Goal: Transaction & Acquisition: Purchase product/service

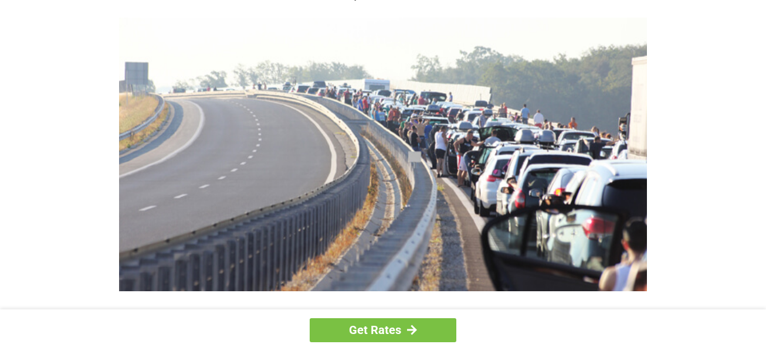
scroll to position [157, 0]
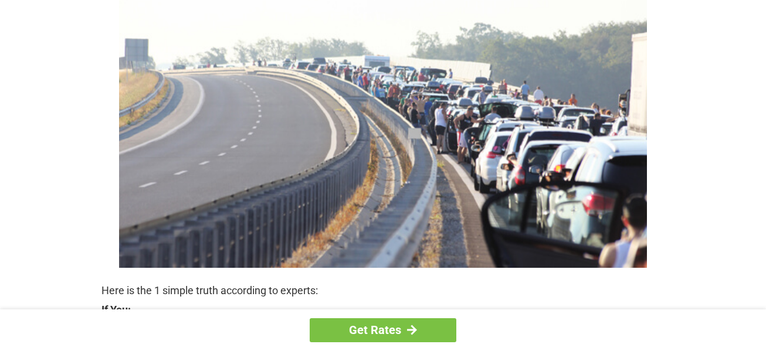
click at [765, 341] on div "Get Rates" at bounding box center [383, 331] width 766 height 42
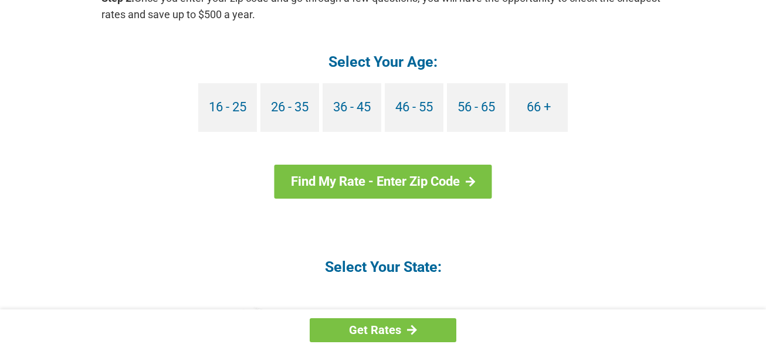
scroll to position [1206, 0]
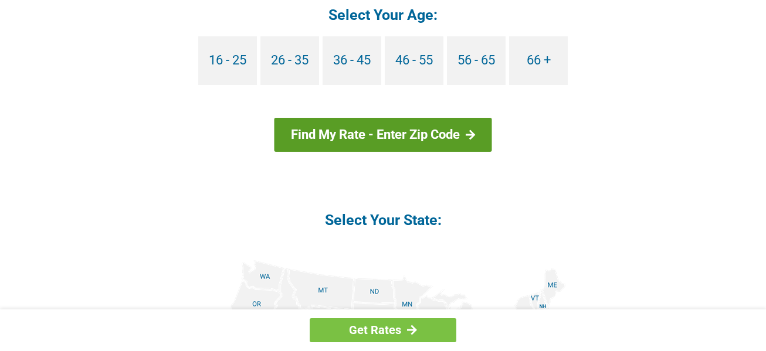
click at [409, 131] on link "Find My Rate - Enter Zip Code" at bounding box center [384, 135] width 218 height 34
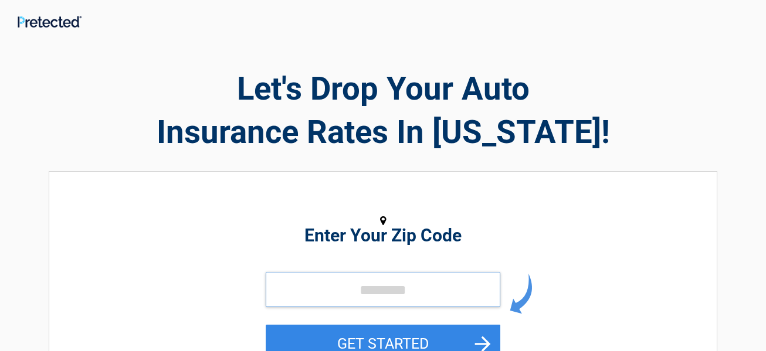
click at [367, 286] on input "tel" at bounding box center [383, 289] width 235 height 35
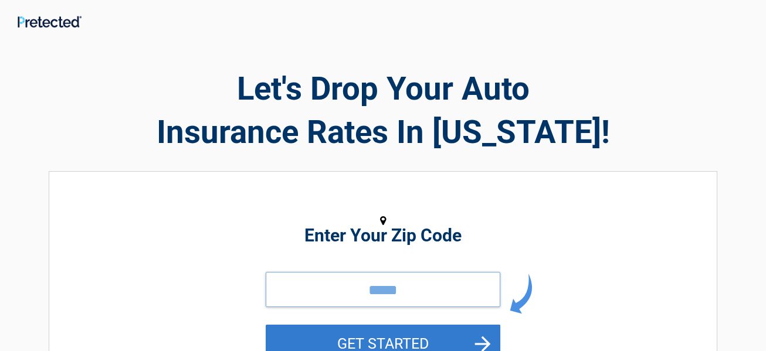
type input "*****"
click at [376, 337] on button "GET STARTED" at bounding box center [383, 344] width 235 height 38
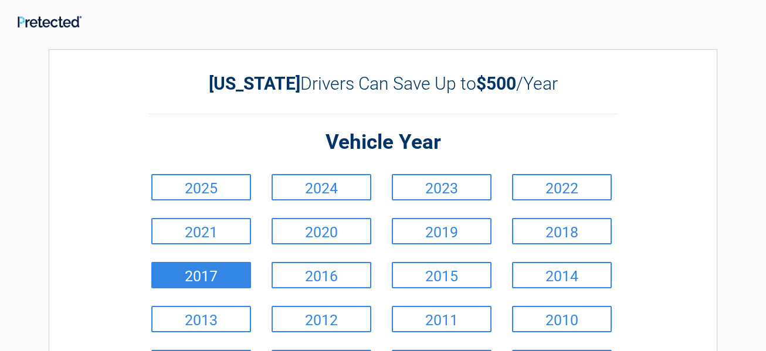
click at [194, 273] on link "2017" at bounding box center [201, 275] width 100 height 26
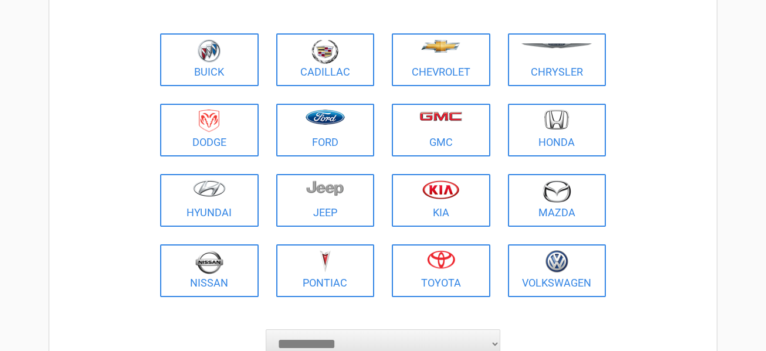
scroll to position [133, 0]
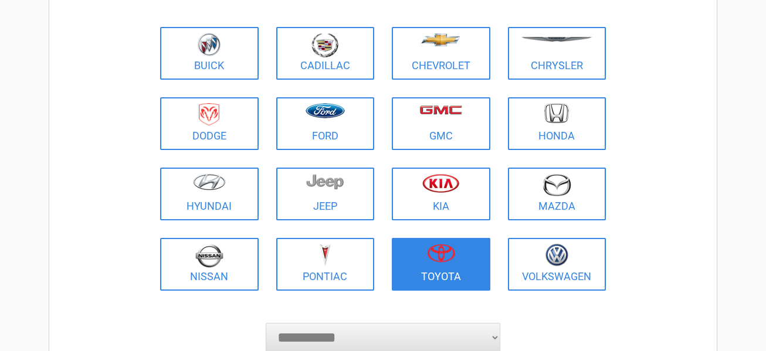
click at [424, 273] on link "Toyota" at bounding box center [441, 264] width 99 height 53
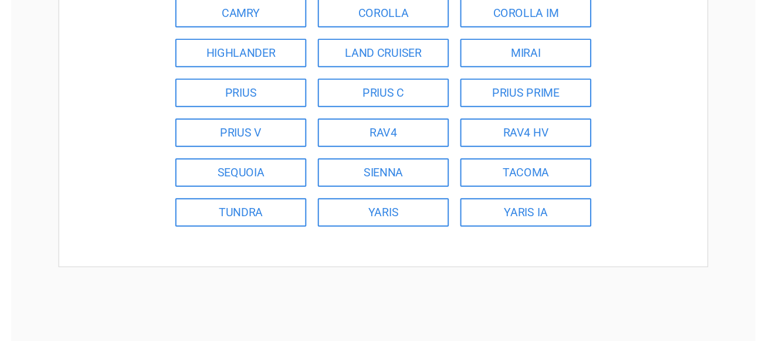
scroll to position [235, 0]
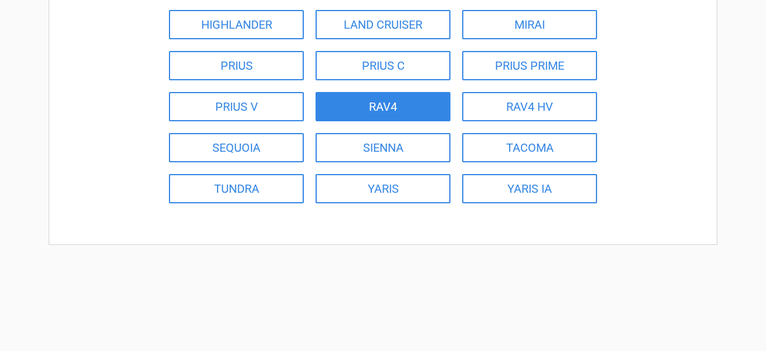
click at [397, 104] on link "RAV4" at bounding box center [383, 106] width 135 height 29
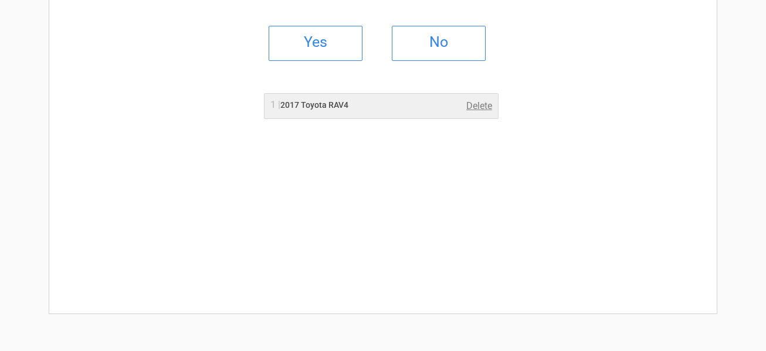
scroll to position [0, 0]
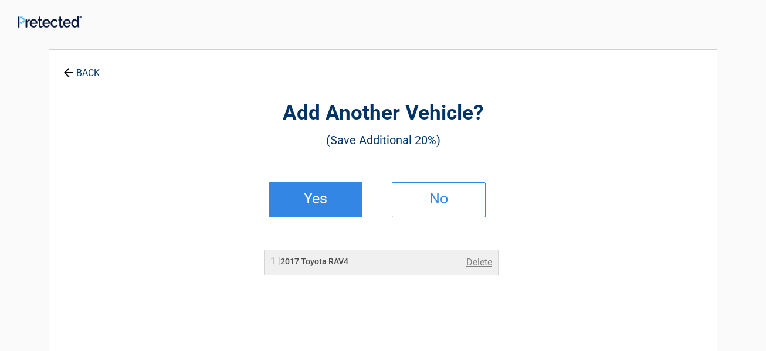
click at [323, 201] on h2 "Yes" at bounding box center [315, 199] width 69 height 8
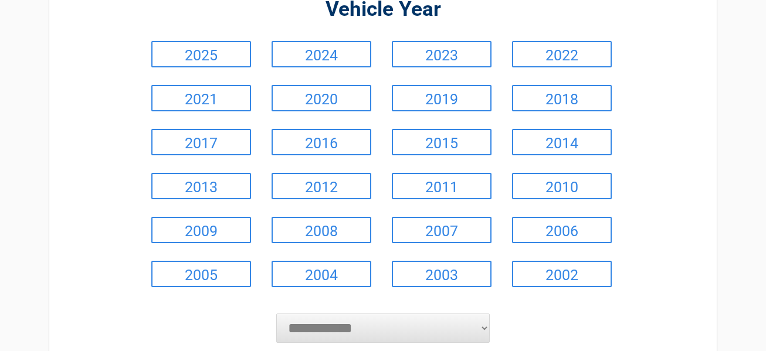
scroll to position [141, 0]
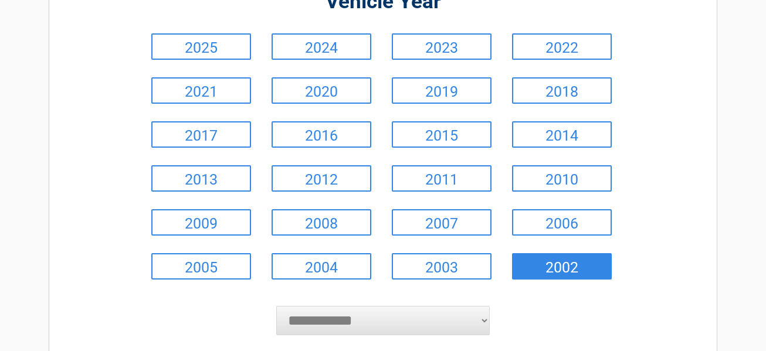
click at [558, 265] on link "2002" at bounding box center [562, 266] width 100 height 26
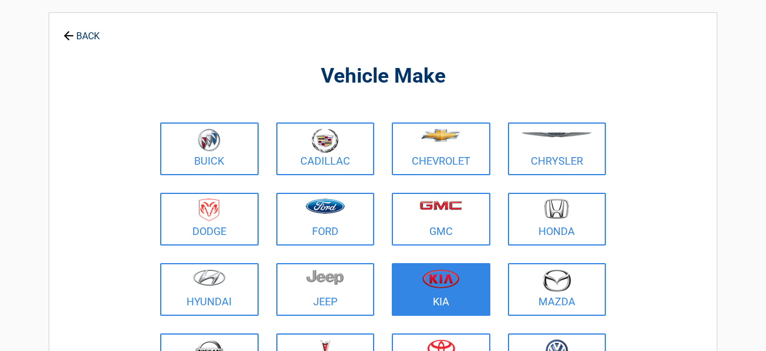
scroll to position [0, 0]
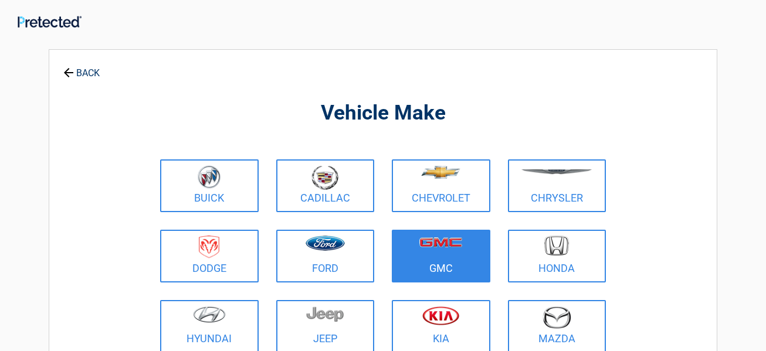
click at [449, 249] on figure at bounding box center [441, 249] width 84 height 26
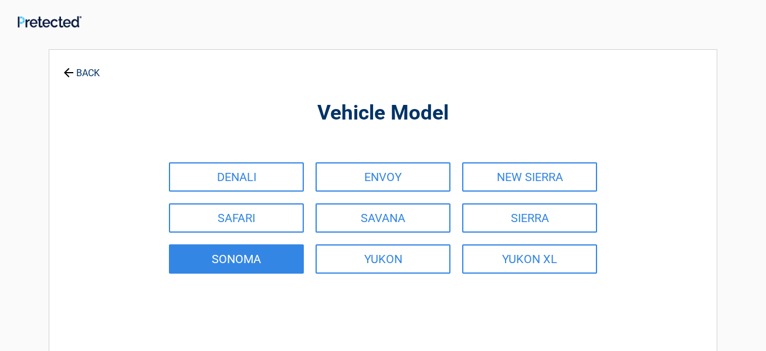
click at [249, 258] on link "SONOMA" at bounding box center [236, 259] width 135 height 29
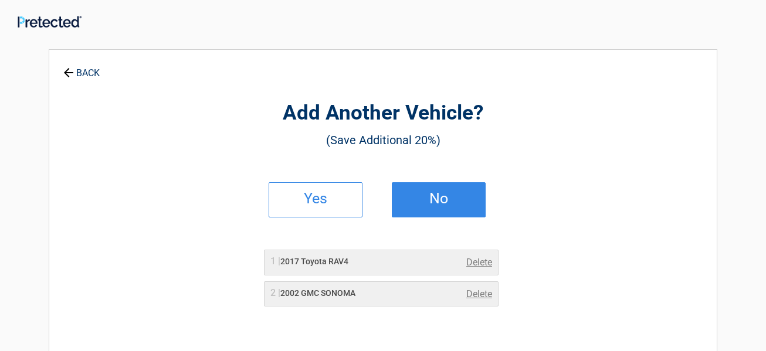
click at [437, 198] on h2 "No" at bounding box center [438, 199] width 69 height 8
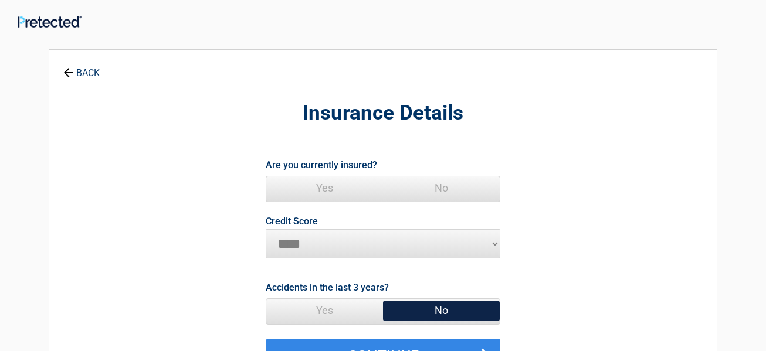
click at [323, 188] on span "Yes" at bounding box center [324, 188] width 117 height 23
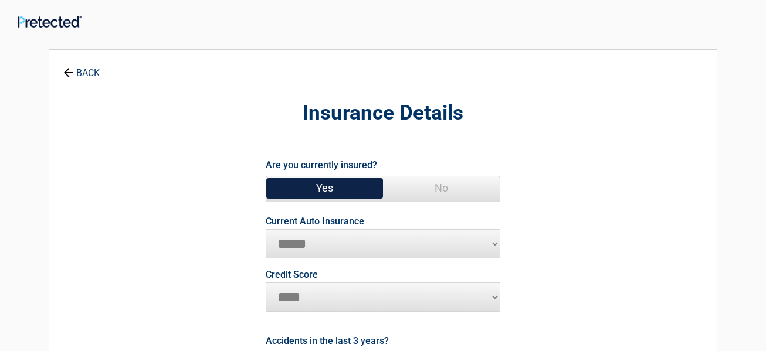
click at [362, 242] on select "**********" at bounding box center [383, 243] width 235 height 29
select select "*****"
click at [266, 229] on select "**********" at bounding box center [383, 243] width 235 height 29
click at [498, 299] on select "********* **** ******* ****" at bounding box center [383, 297] width 235 height 29
select select "*********"
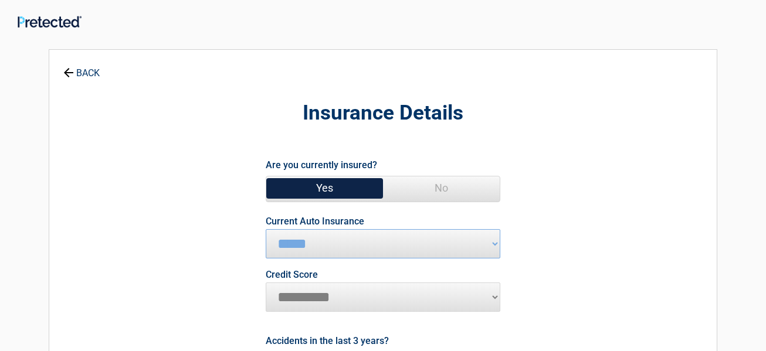
click at [266, 283] on select "********* **** ******* ****" at bounding box center [383, 297] width 235 height 29
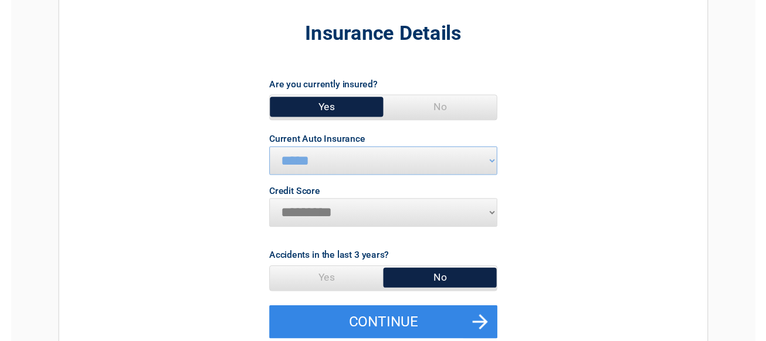
scroll to position [117, 0]
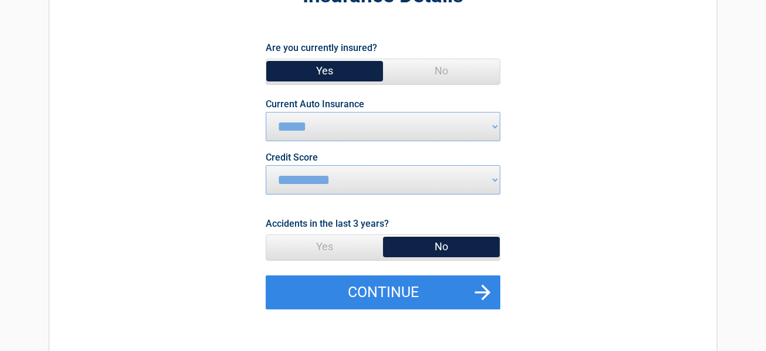
click at [430, 240] on span "No" at bounding box center [441, 246] width 117 height 23
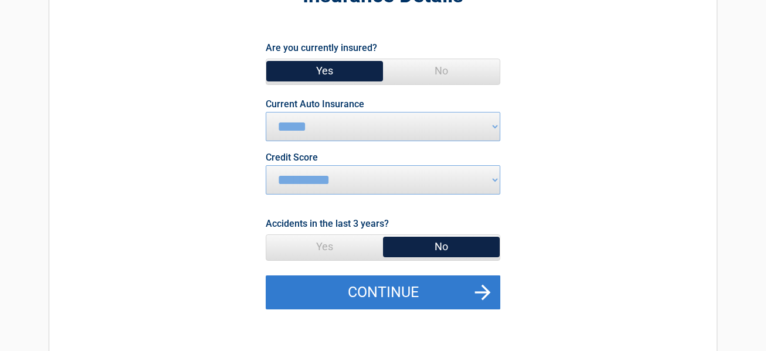
click at [404, 292] on button "Continue" at bounding box center [383, 293] width 235 height 34
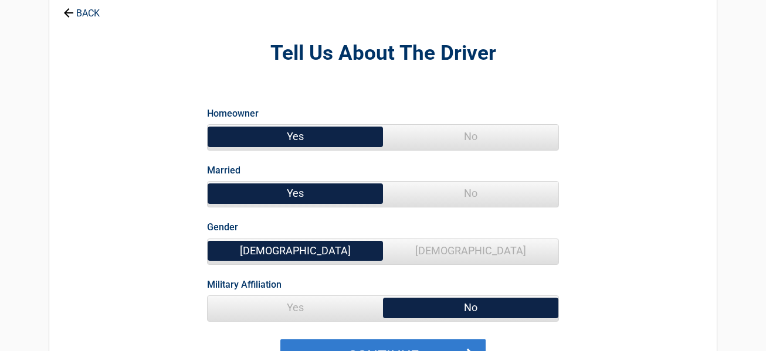
scroll to position [0, 0]
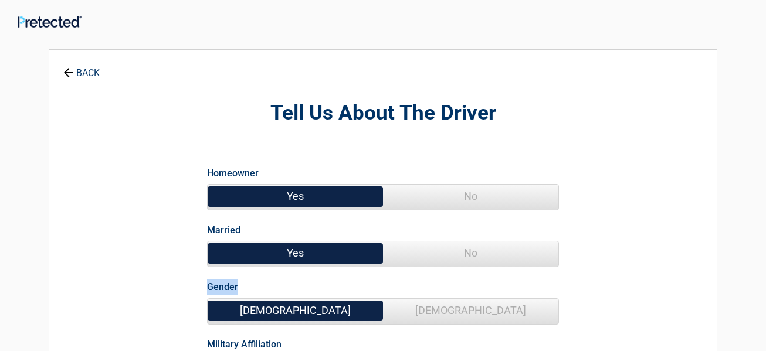
drag, startPoint x: 356, startPoint y: 276, endPoint x: 355, endPoint y: 224, distance: 52.2
click at [355, 224] on div "Homeowner Yes No Married Yes No Gender Male Female Military Affiliation Yes No" at bounding box center [383, 271] width 370 height 228
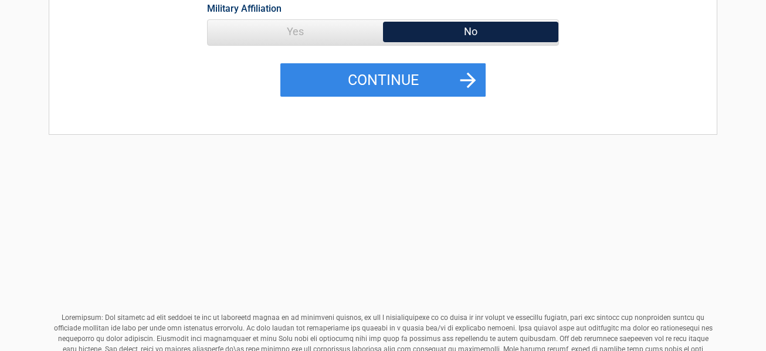
scroll to position [302, 0]
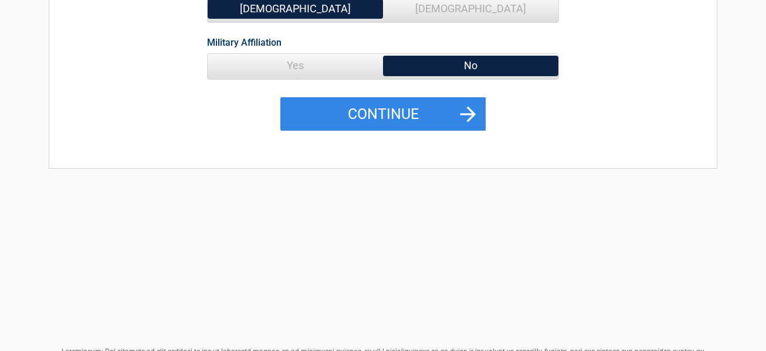
click at [298, 65] on span "Yes" at bounding box center [295, 65] width 175 height 23
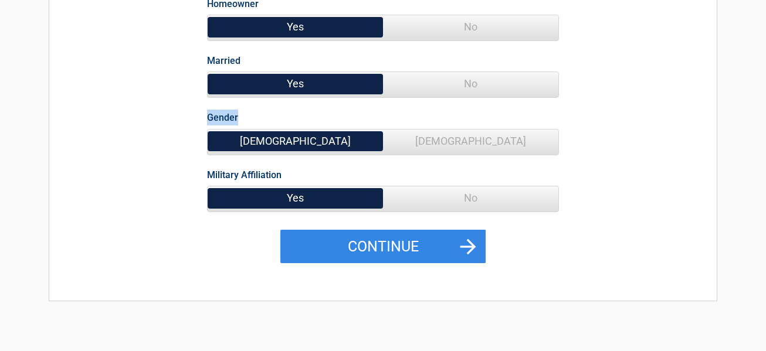
scroll to position [159, 0]
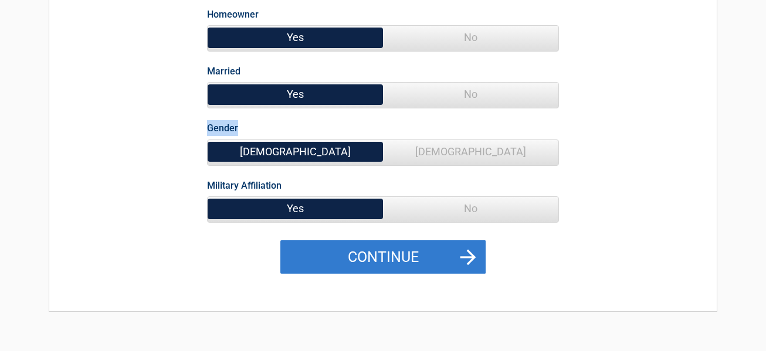
click at [401, 260] on button "Continue" at bounding box center [382, 258] width 205 height 34
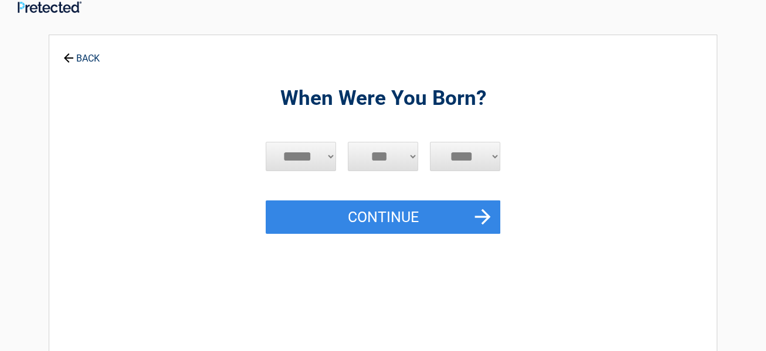
scroll to position [0, 0]
